Goal: Check status

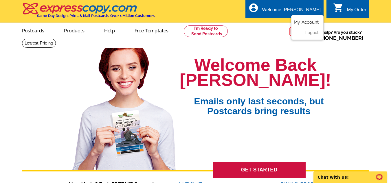
click at [306, 23] on link "My Account" at bounding box center [306, 22] width 25 height 5
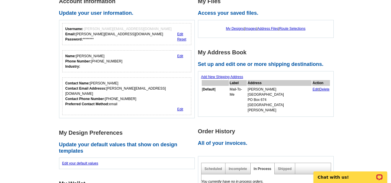
scroll to position [87, 0]
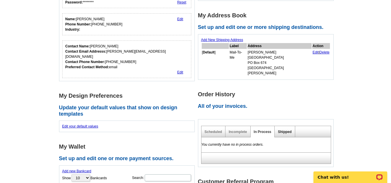
click at [285, 130] on link "Shipped" at bounding box center [285, 132] width 14 height 4
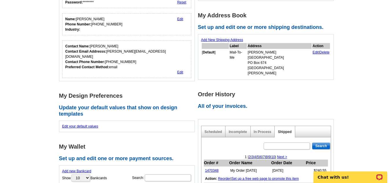
scroll to position [116, 0]
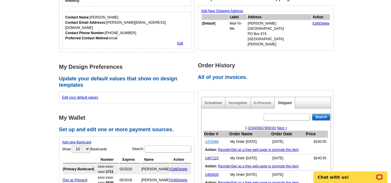
click at [213, 140] on link "1470348" at bounding box center [212, 142] width 14 height 4
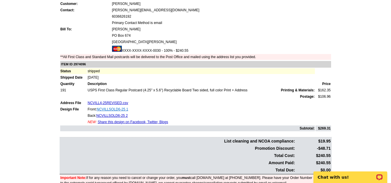
click at [111, 109] on link "NCVILLSOLD6-25 1" at bounding box center [113, 109] width 32 height 4
click at [124, 116] on link "NCVILLSOLD6-25 2" at bounding box center [112, 116] width 32 height 4
